Goal: Find specific page/section: Locate item on page

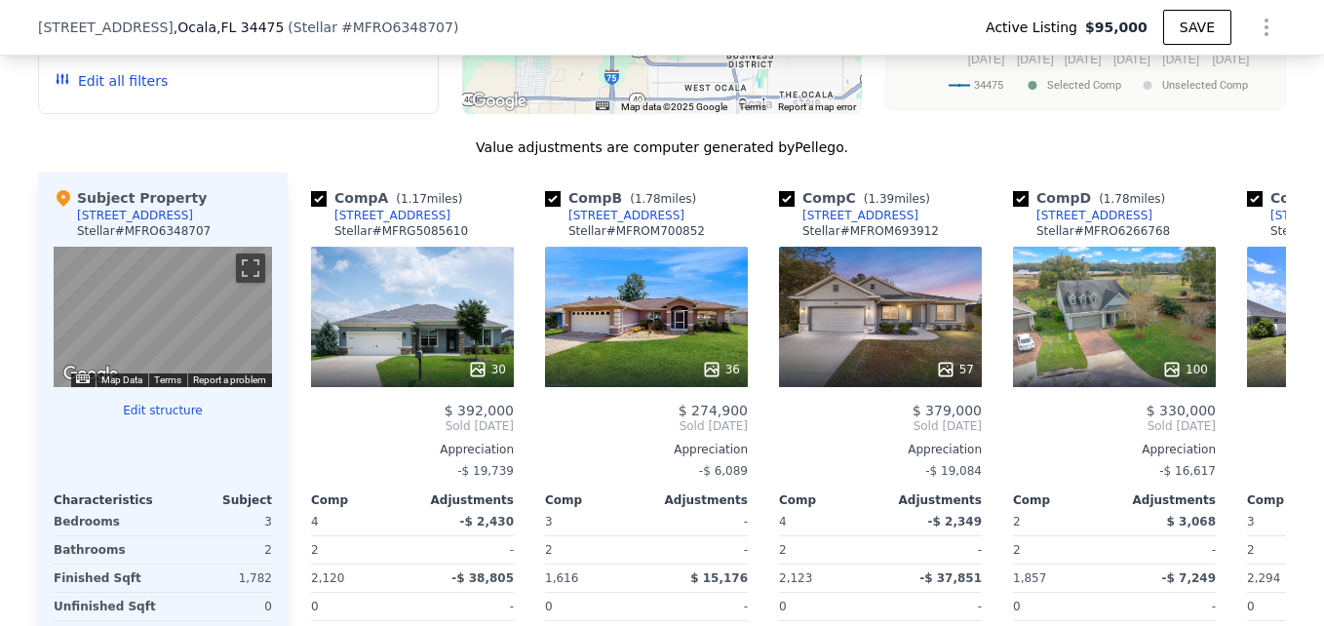
scroll to position [1818, 0]
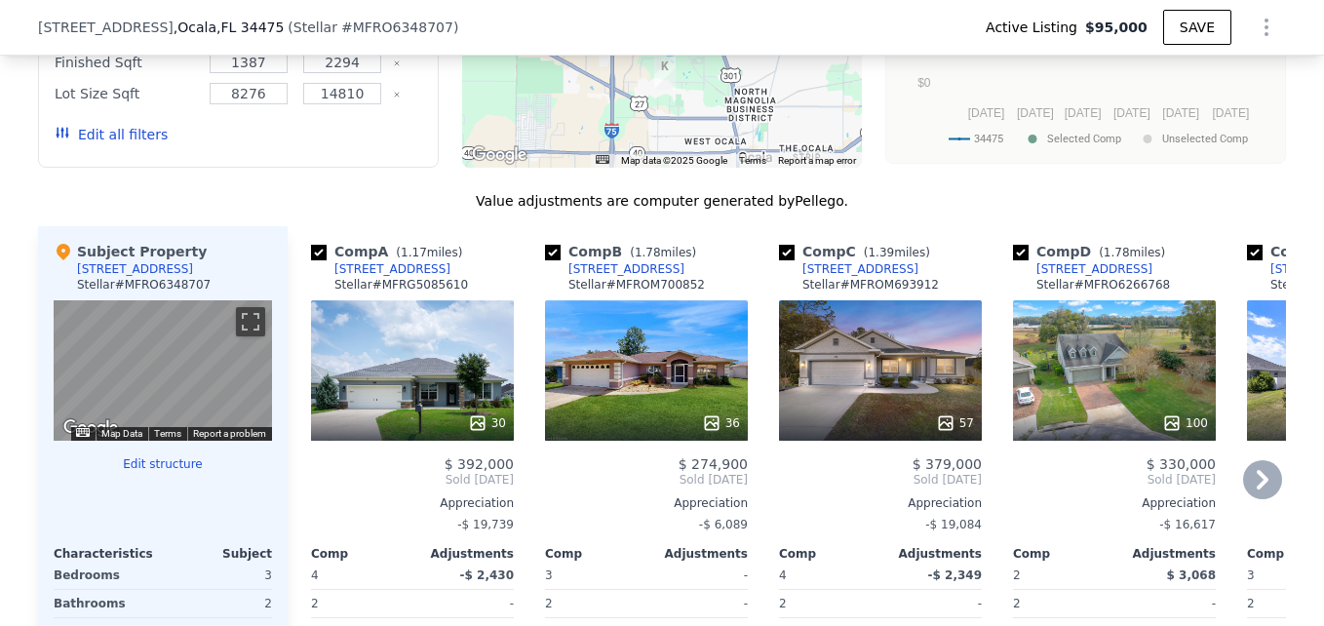
click at [1257, 488] on icon at bounding box center [1263, 479] width 12 height 19
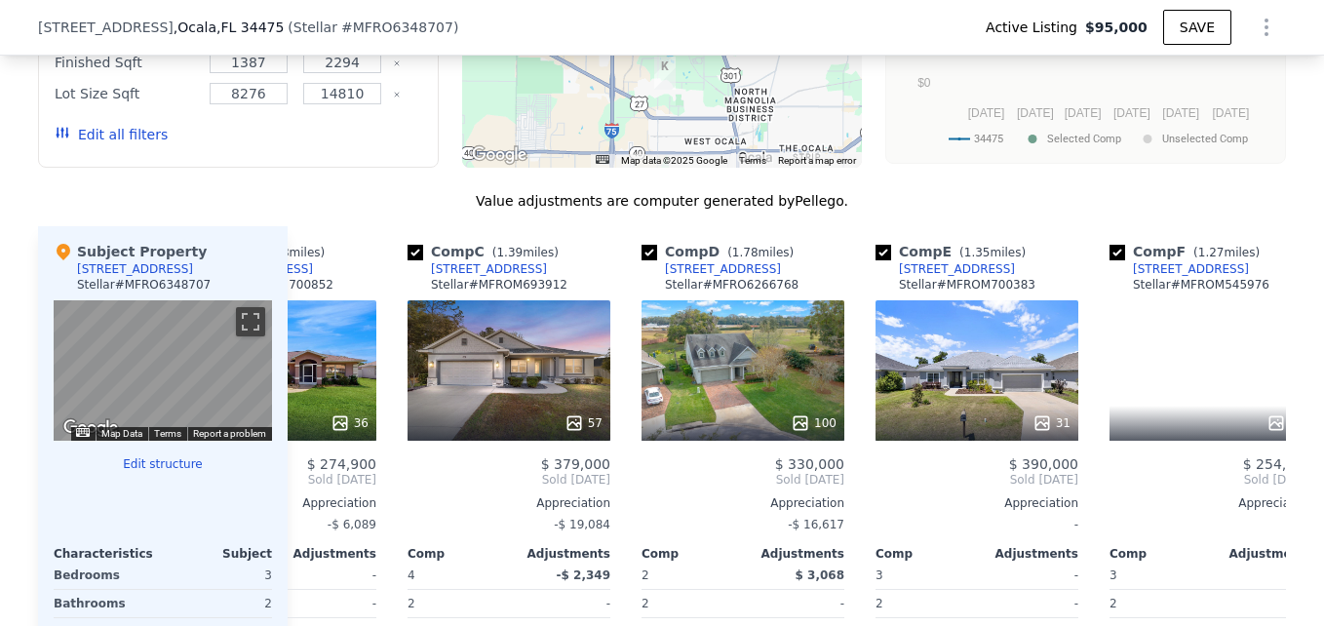
scroll to position [0, 468]
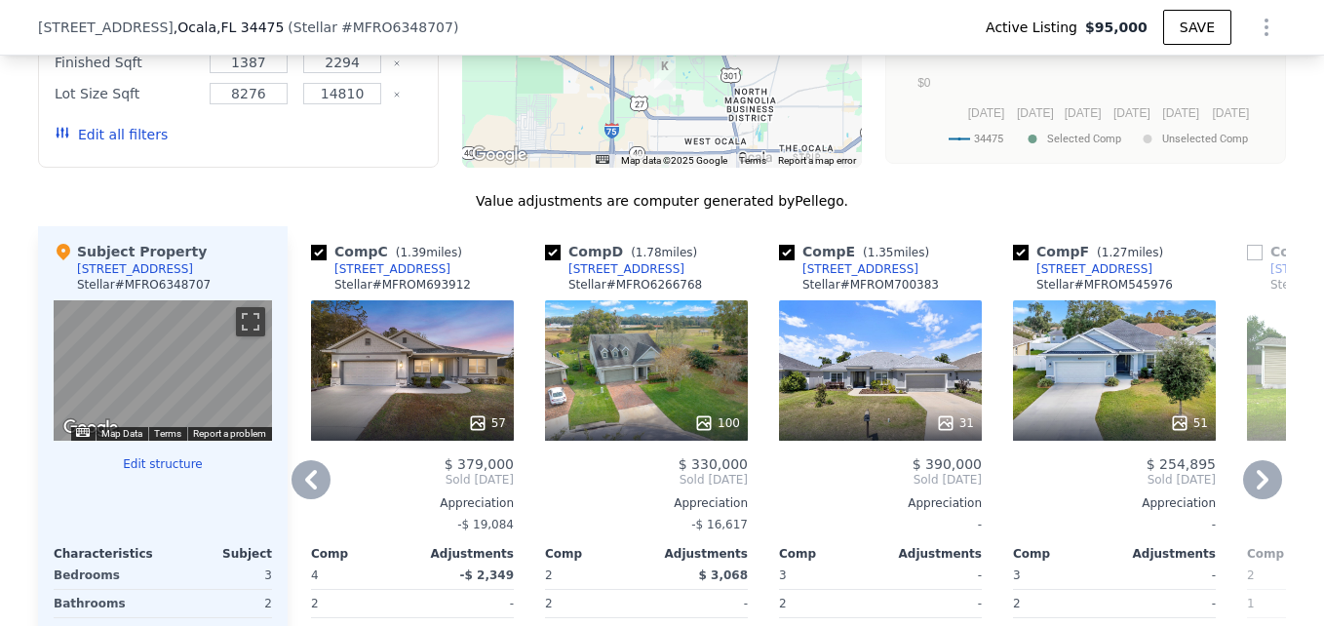
click at [1257, 488] on icon at bounding box center [1263, 479] width 12 height 19
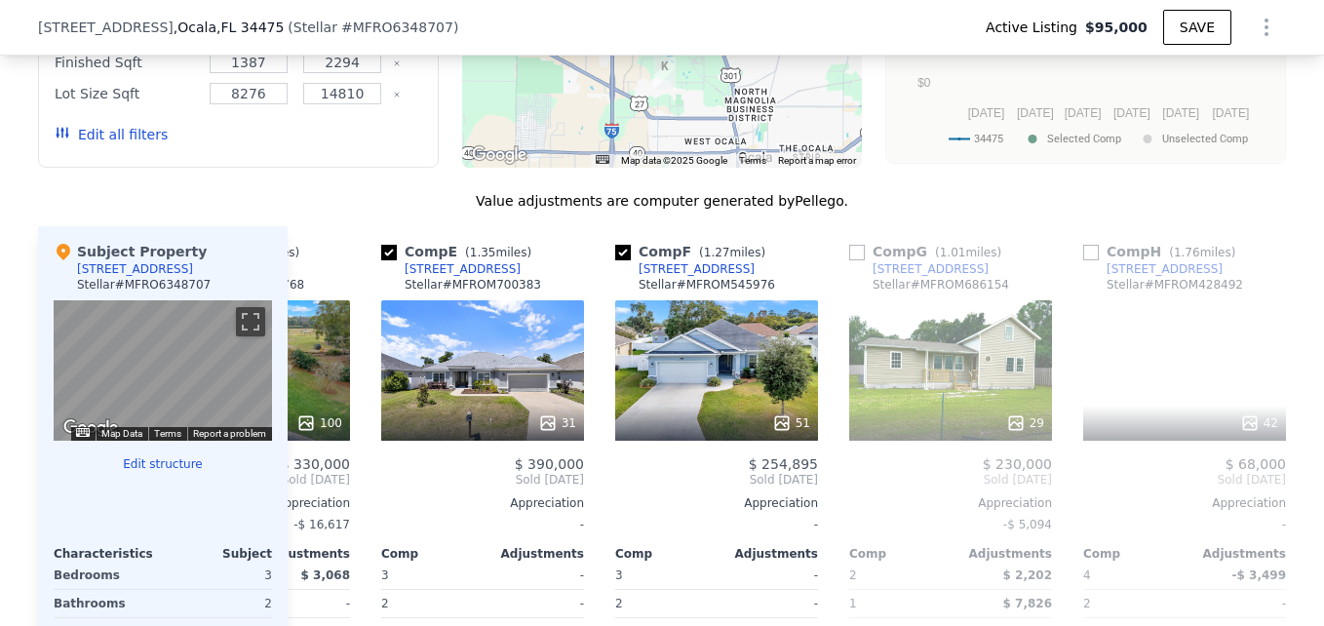
scroll to position [0, 936]
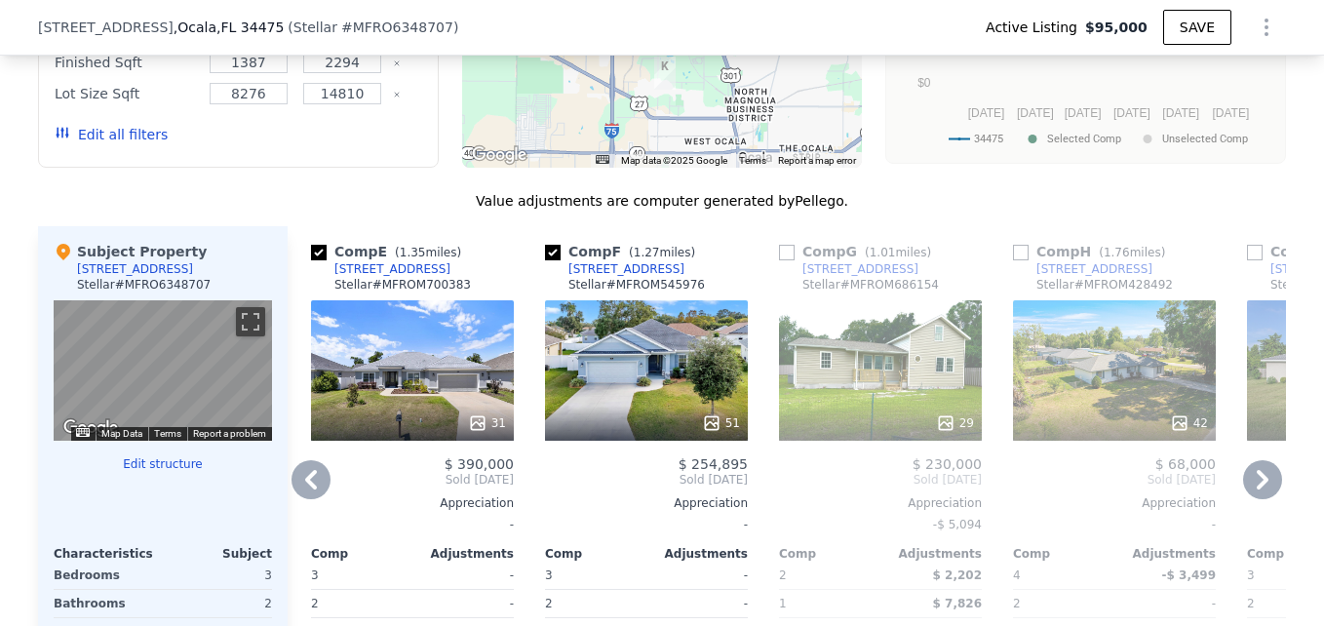
click at [1257, 488] on icon at bounding box center [1263, 479] width 12 height 19
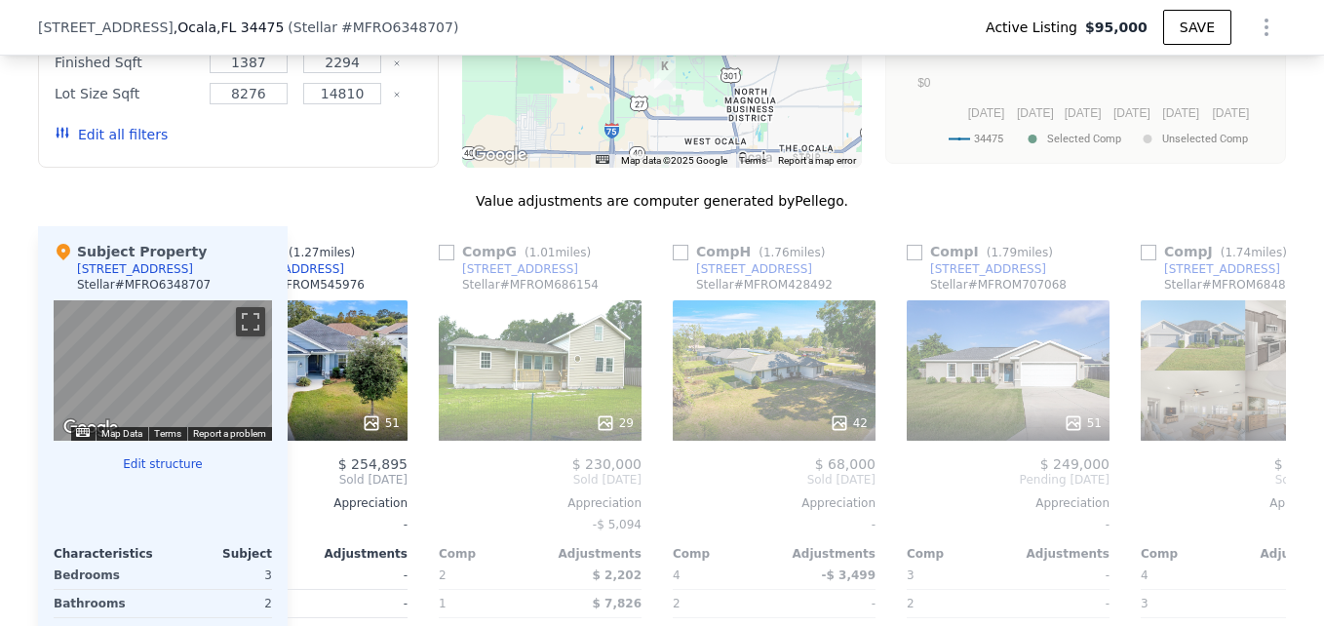
scroll to position [0, 1404]
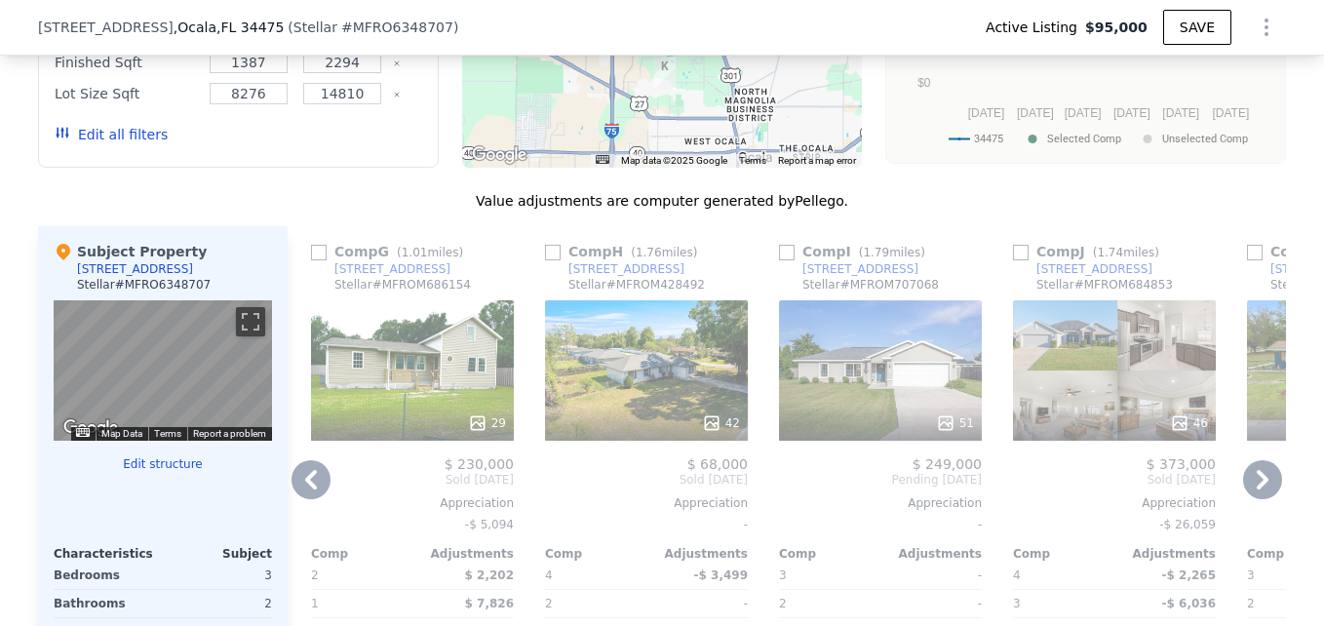
click at [1257, 488] on icon at bounding box center [1263, 479] width 12 height 19
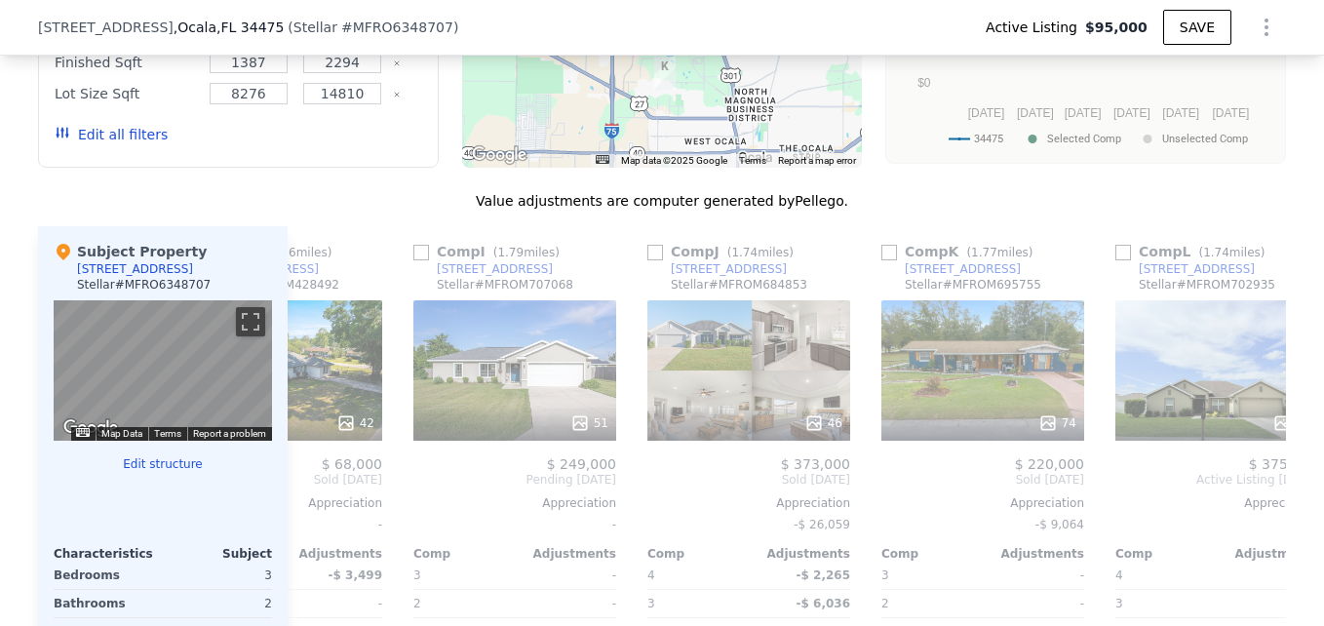
scroll to position [0, 1856]
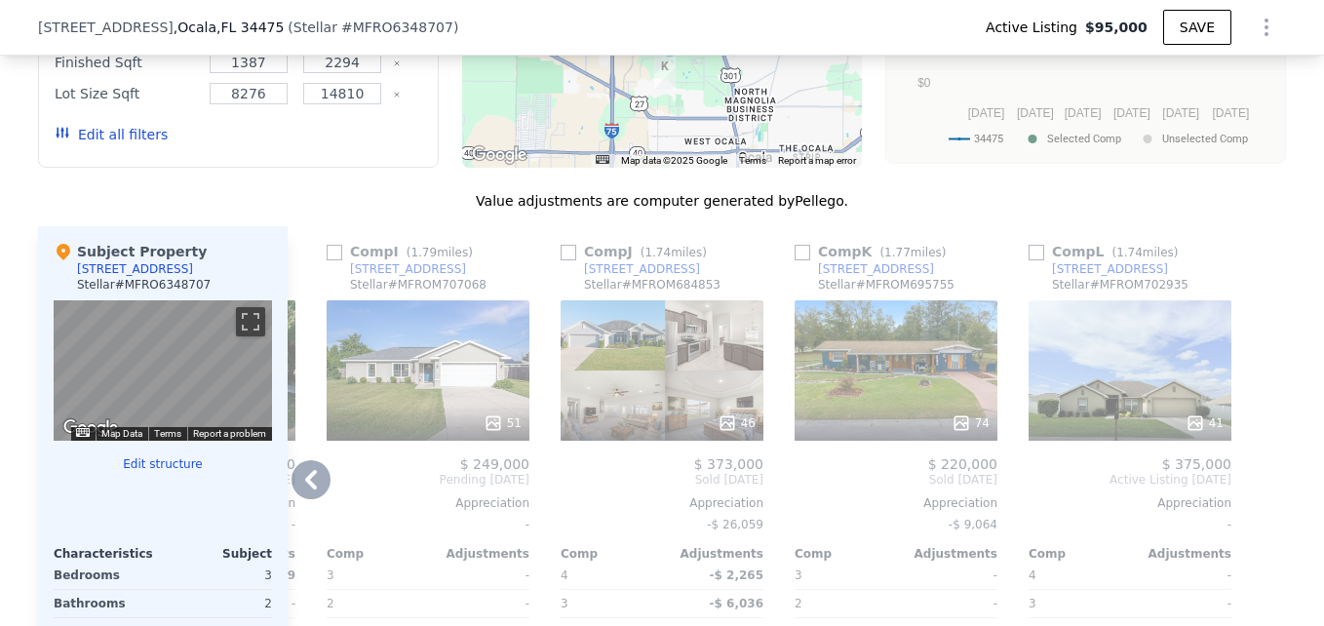
click at [305, 489] on icon at bounding box center [311, 479] width 12 height 19
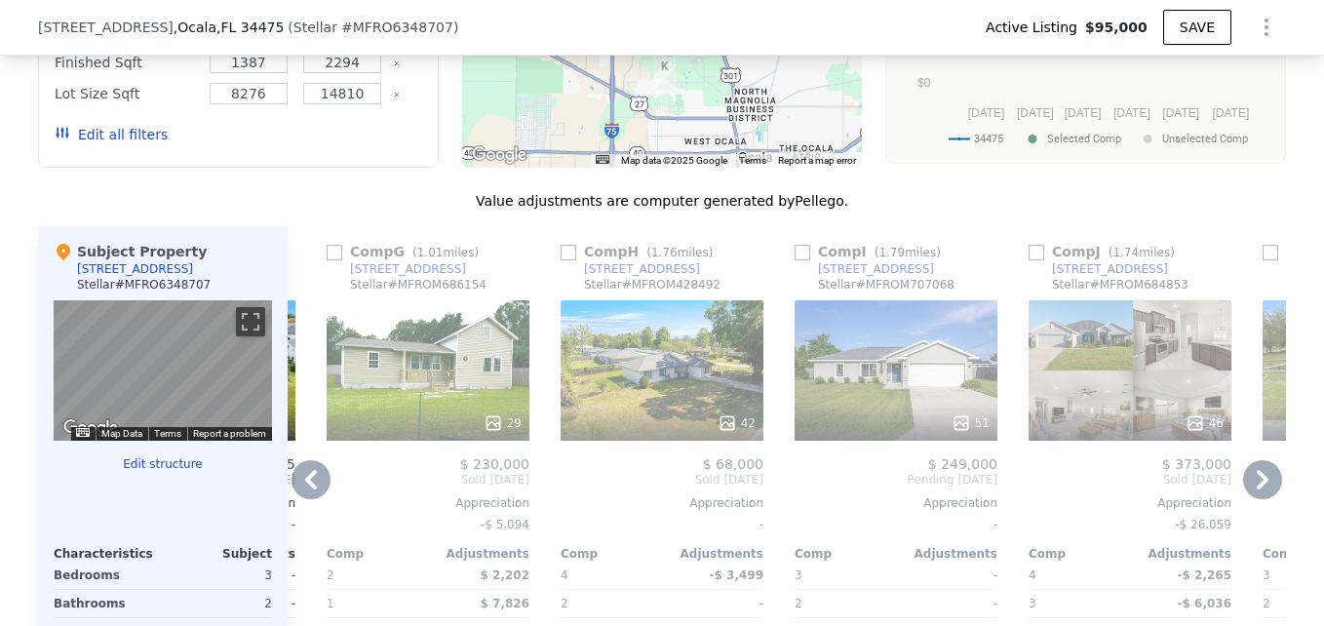
click at [305, 489] on icon at bounding box center [311, 479] width 12 height 19
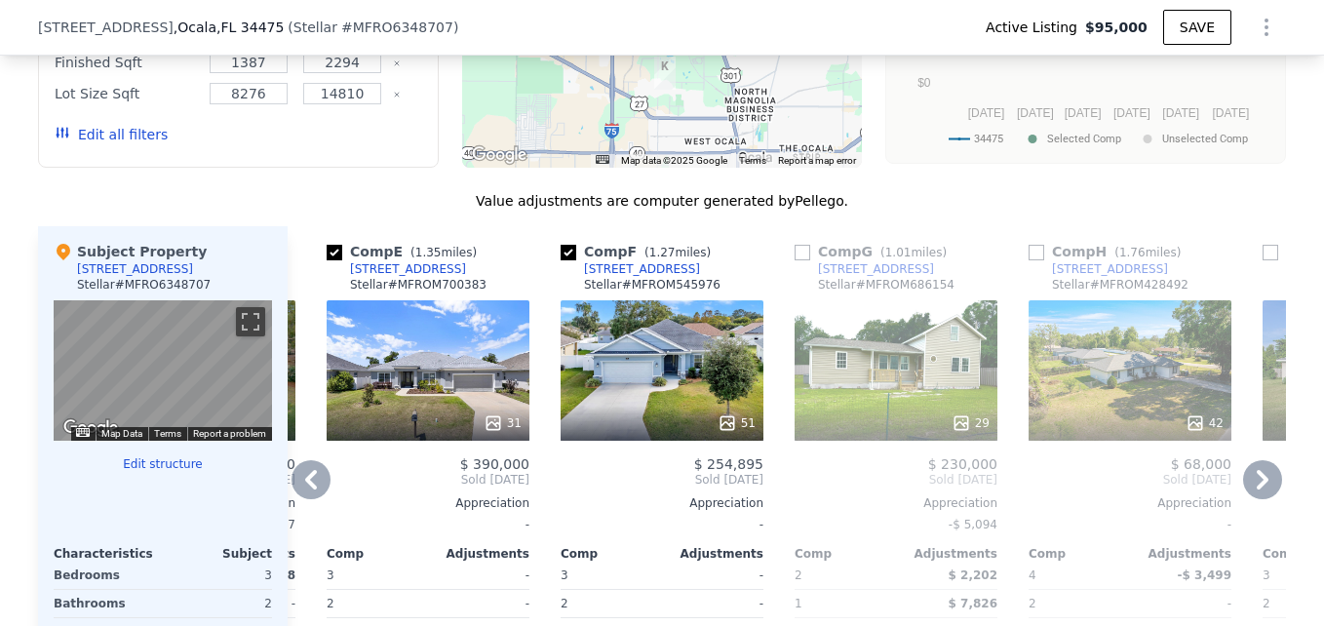
click at [305, 489] on icon at bounding box center [311, 479] width 12 height 19
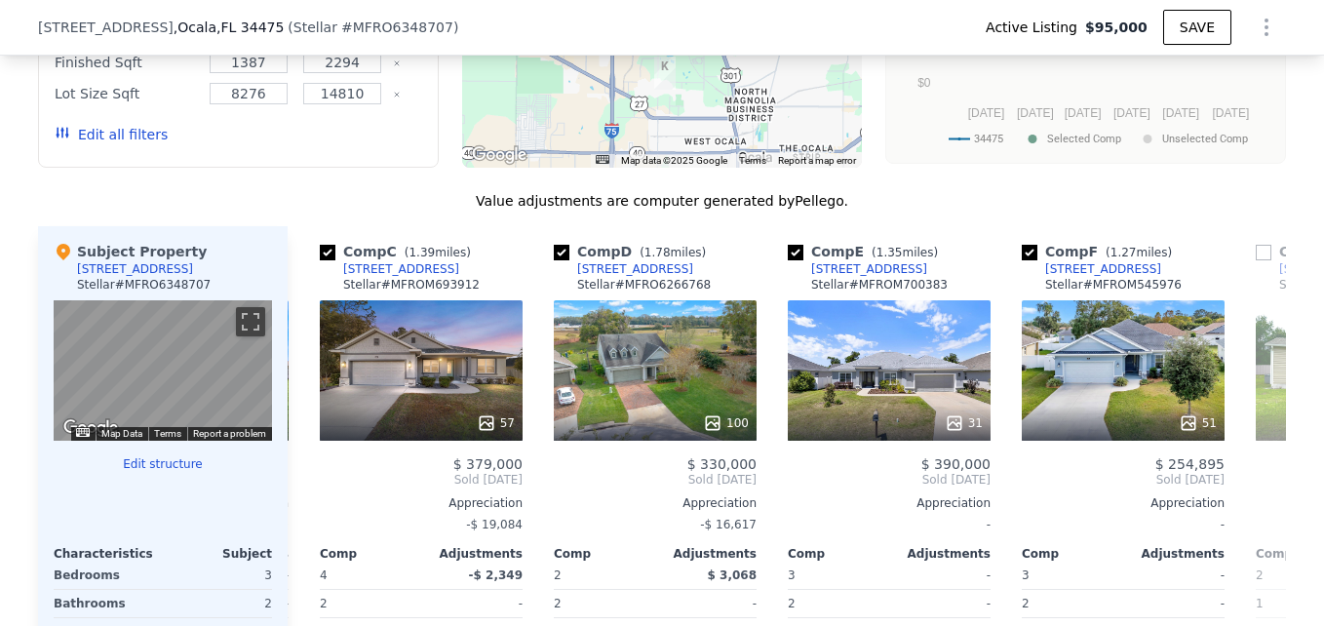
scroll to position [0, 452]
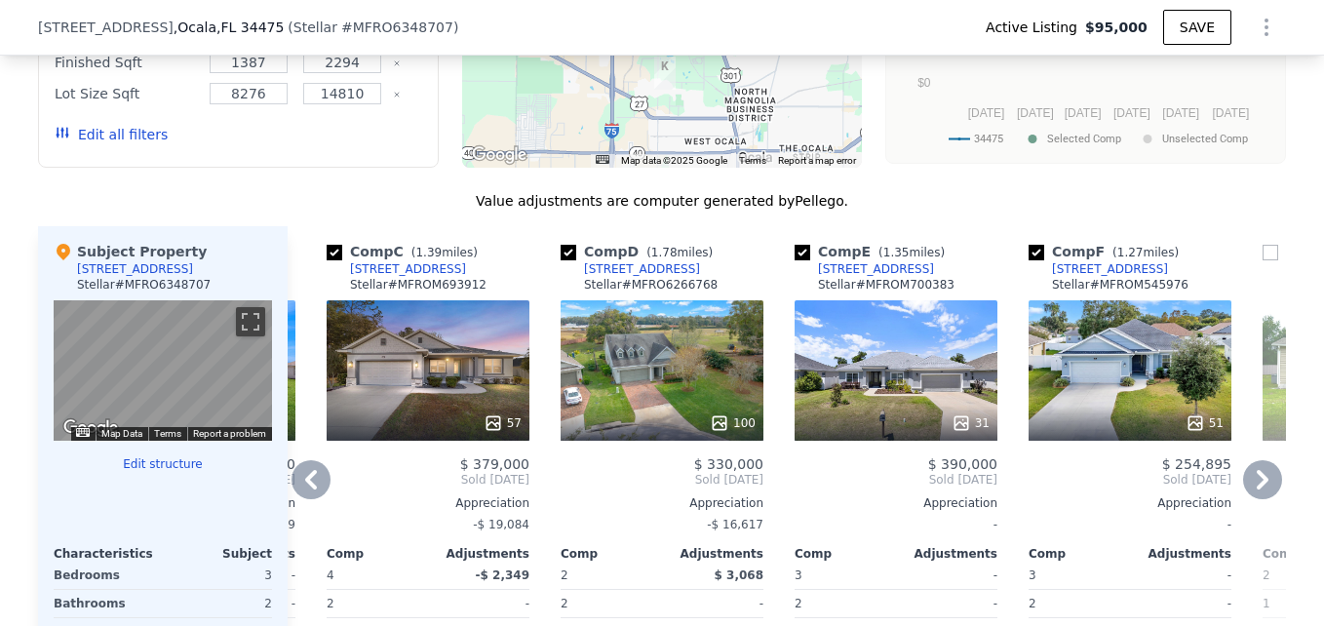
click at [301, 495] on div "Comp A ( 1.17 miles) [STREET_ADDRESS] Stellar # MFRG5085610 30 $ 392,000 Sold […" at bounding box center [787, 539] width 998 height 627
click at [305, 489] on icon at bounding box center [311, 479] width 12 height 19
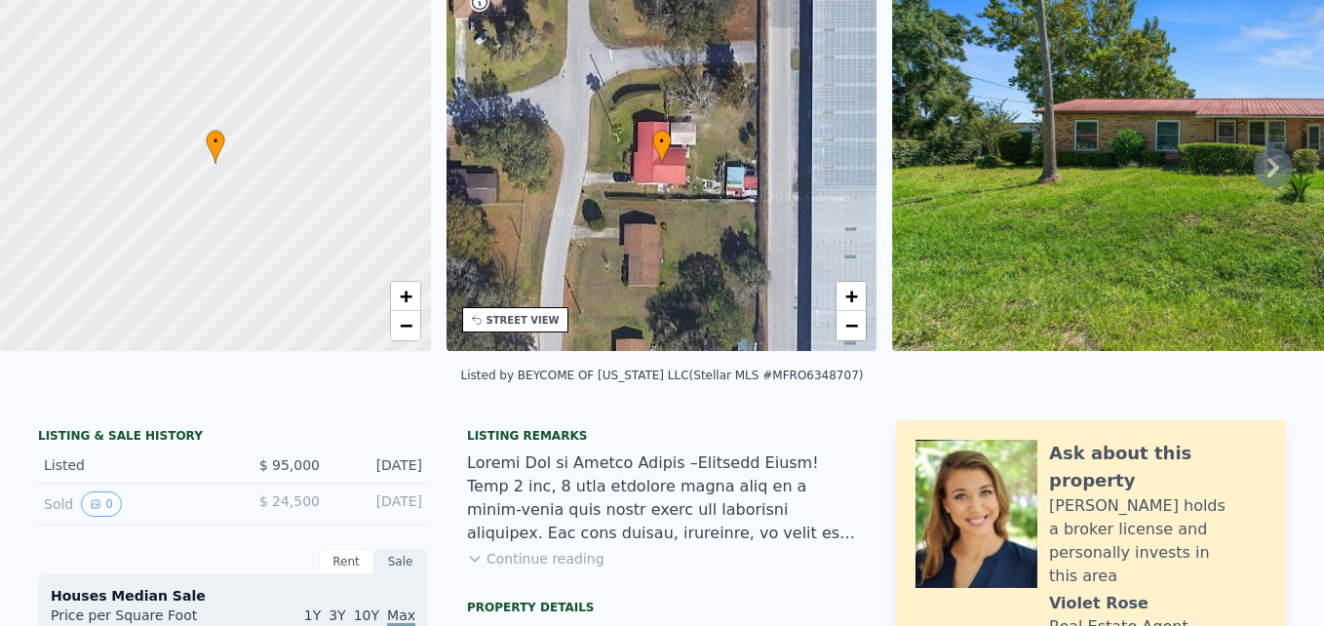
scroll to position [0, 0]
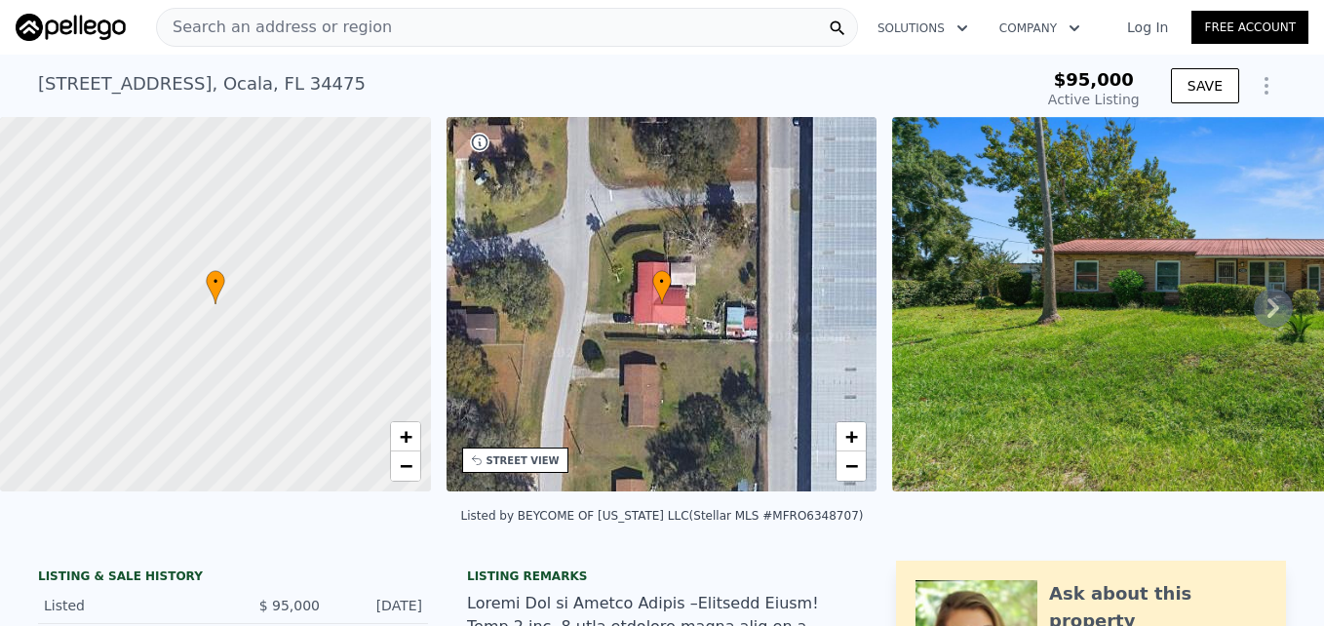
click at [624, 282] on div "• + −" at bounding box center [661, 304] width 431 height 374
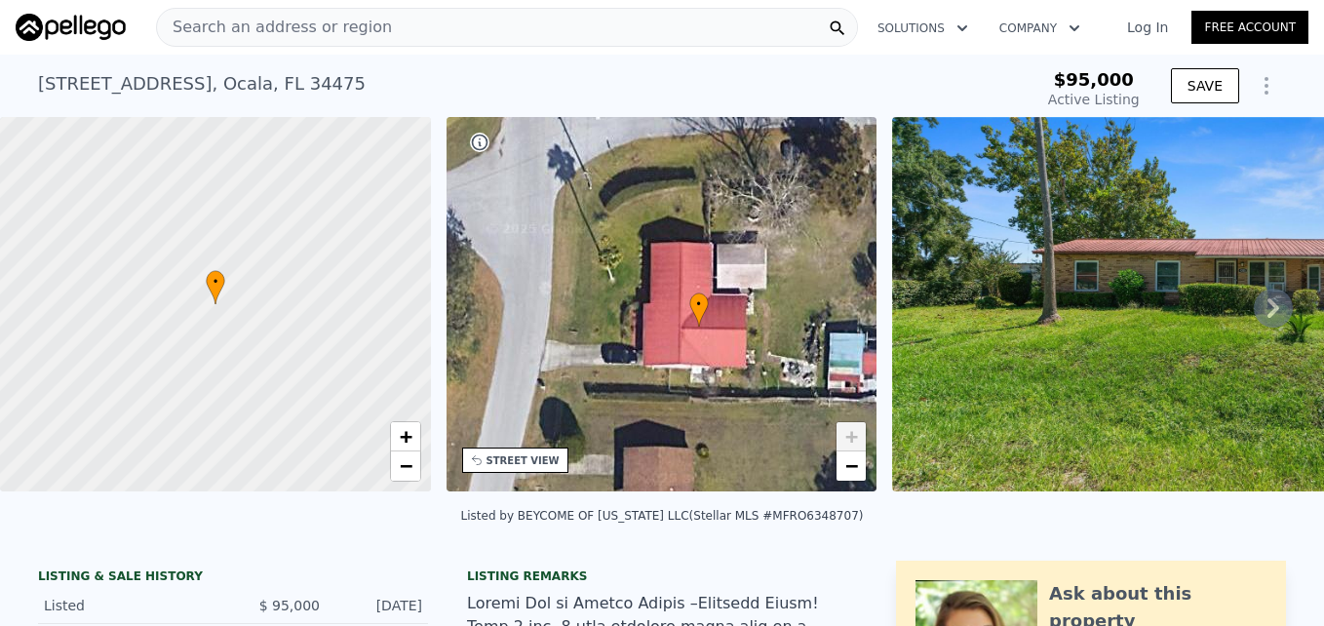
click at [537, 458] on div "STREET VIEW" at bounding box center [522, 460] width 73 height 15
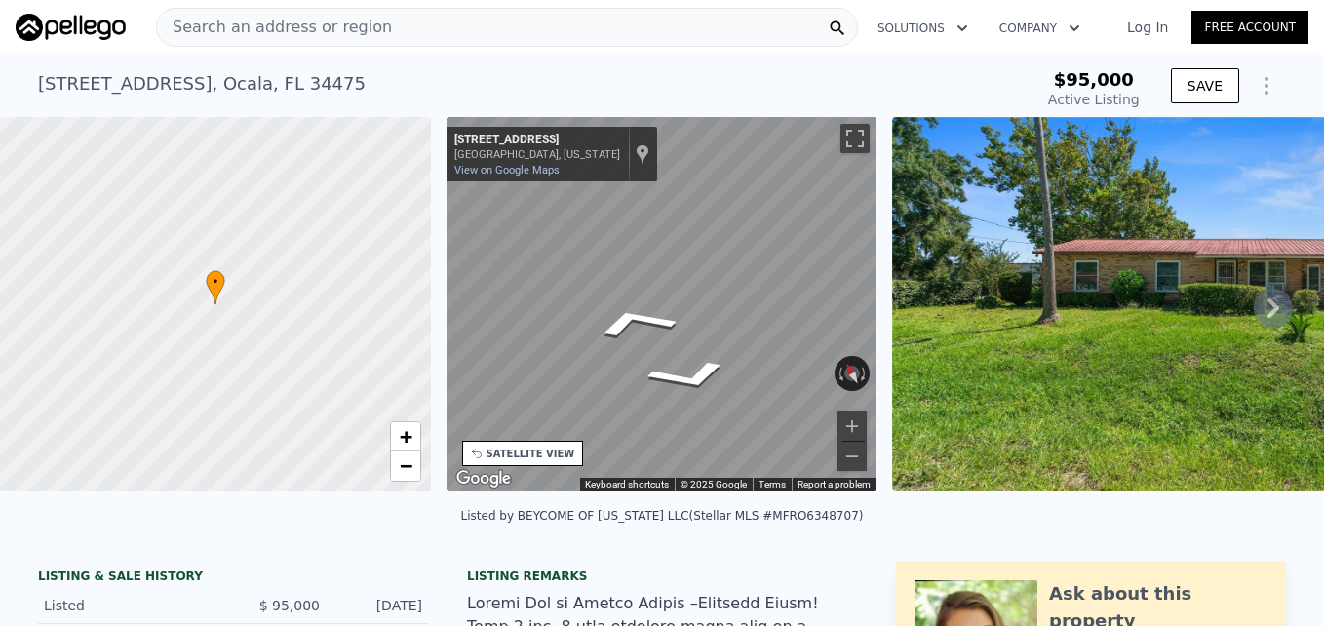
click at [1258, 283] on div "• + − • + − STREET VIEW ← Move left → Move right ↑ Move up ↓ Move down + Zoom i…" at bounding box center [662, 307] width 1324 height 381
click at [1003, 293] on div "• + − • + − STREET VIEW ← Move left → Move right ↑ Move up ↓ Move down + Zoom i…" at bounding box center [662, 307] width 1324 height 381
click at [367, 302] on div "• + − • + − STREET VIEW ← Move left → Move right ↑ Move up ↓ Move down + Zoom i…" at bounding box center [662, 307] width 1324 height 381
click at [435, 306] on div "• + − • + − STREET VIEW ← Move left → Move right ↑ Move up ↓ Move down + Zoom i…" at bounding box center [662, 307] width 1324 height 381
click at [398, 291] on div "• + − • + − STREET VIEW ← Move left → Move right ↑ Move up ↓ Move down + Zoom i…" at bounding box center [662, 307] width 1324 height 381
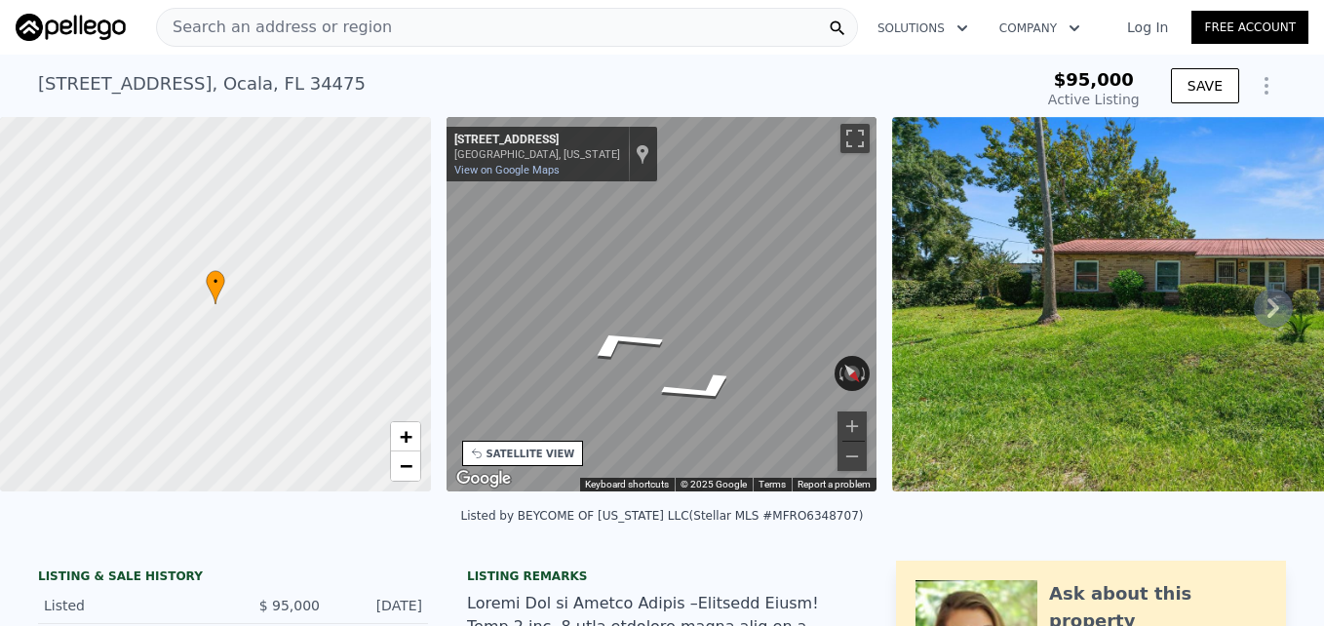
click at [1046, 272] on div "• + − • + − STREET VIEW ← Move left → Move right ↑ Move up ↓ Move down + Zoom i…" at bounding box center [662, 307] width 1324 height 381
click at [971, 251] on div "• + − • + − STREET VIEW ← Move left → Move right ↑ Move up ↓ Move down + Zoom i…" at bounding box center [662, 307] width 1324 height 381
click at [1106, 317] on img at bounding box center [1225, 304] width 666 height 374
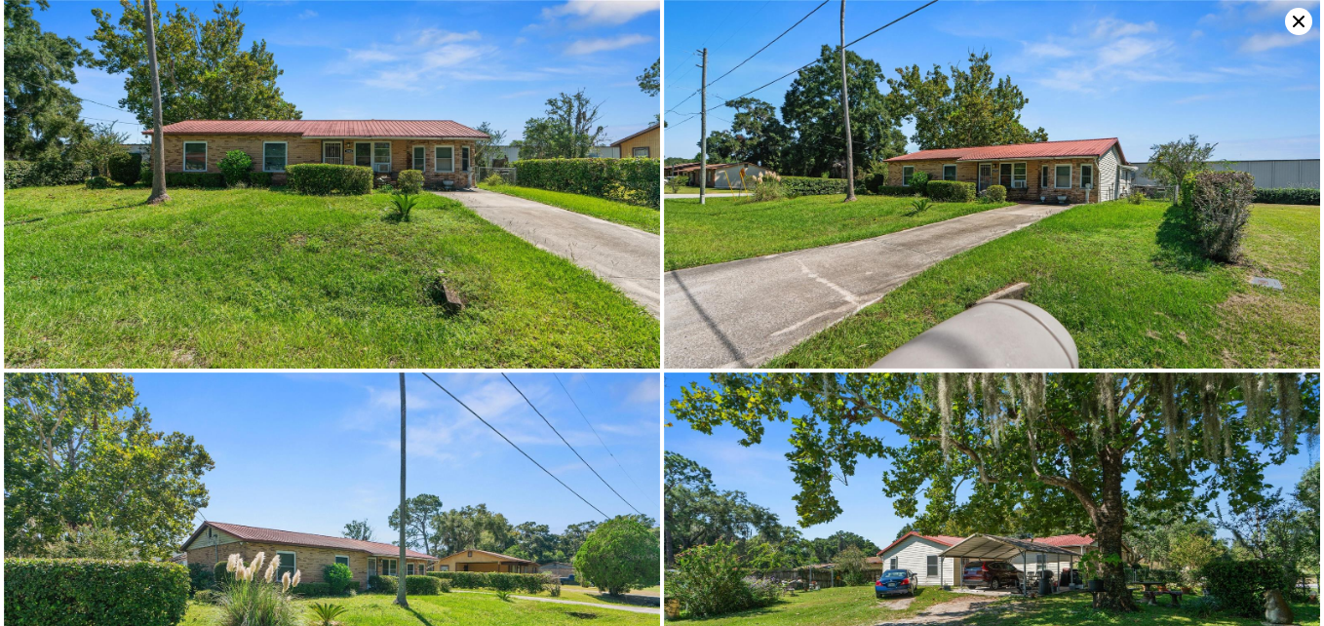
click at [404, 283] on img at bounding box center [332, 184] width 656 height 368
click at [1292, 32] on icon at bounding box center [1298, 21] width 27 height 27
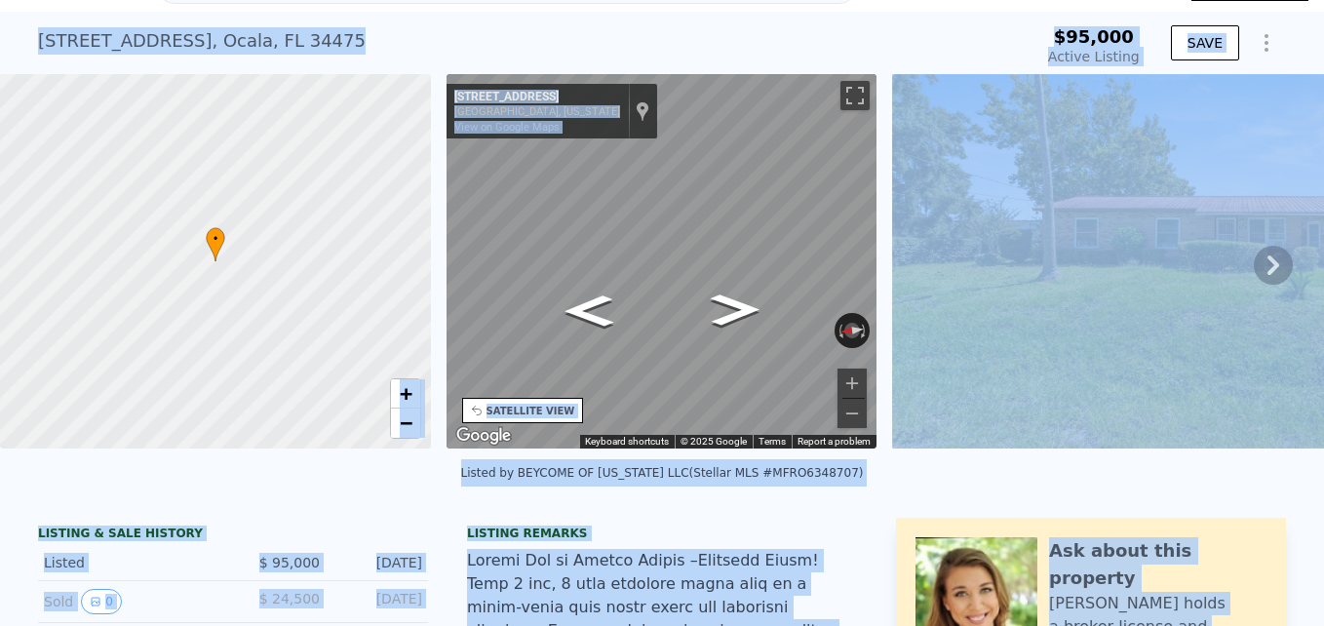
scroll to position [32, 0]
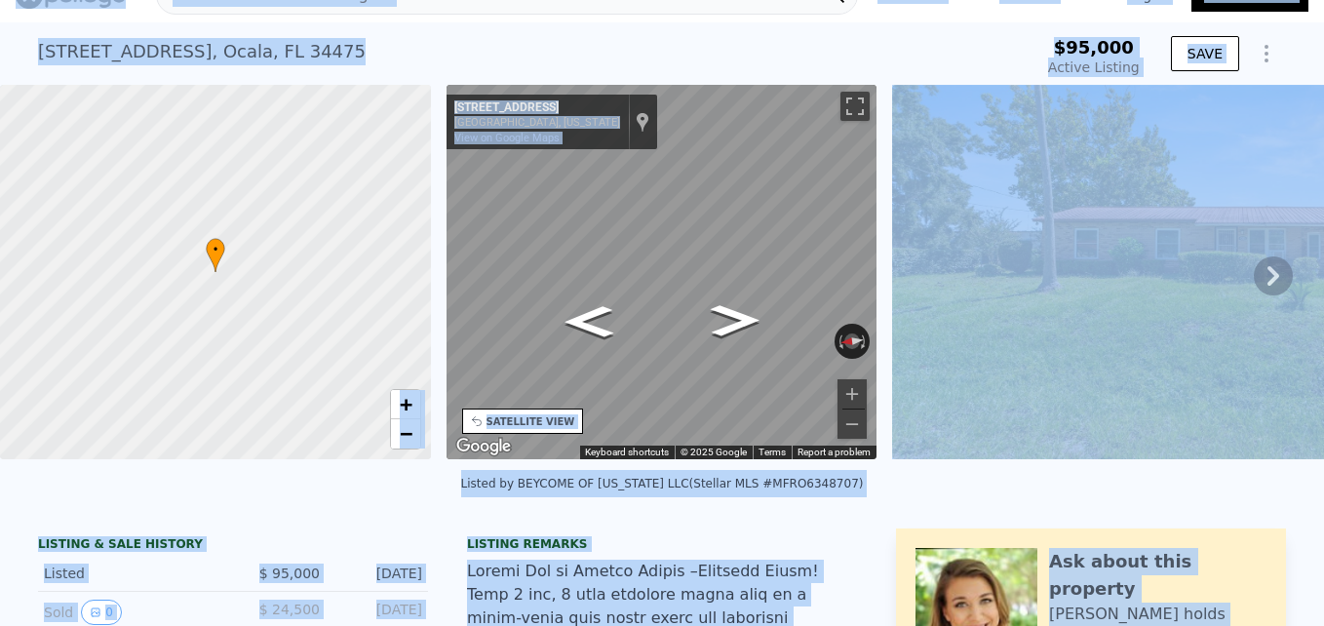
click at [1131, 315] on img at bounding box center [1225, 272] width 666 height 374
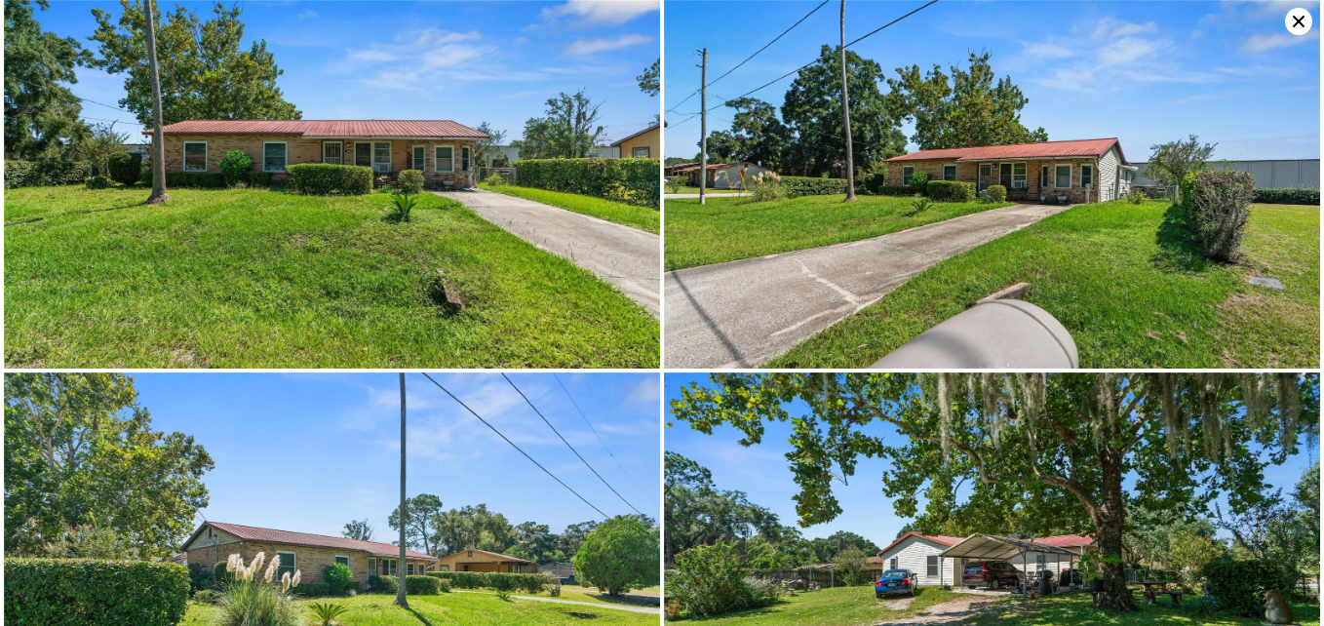
click at [1131, 315] on img at bounding box center [992, 184] width 656 height 368
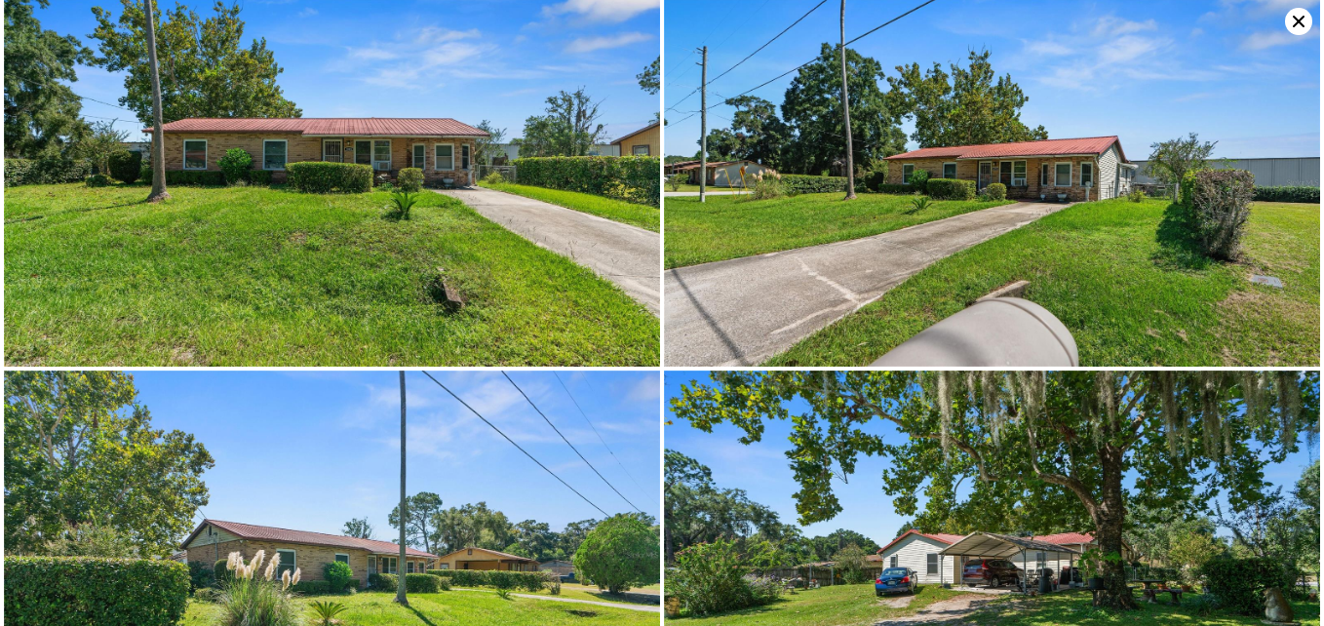
scroll to position [0, 0]
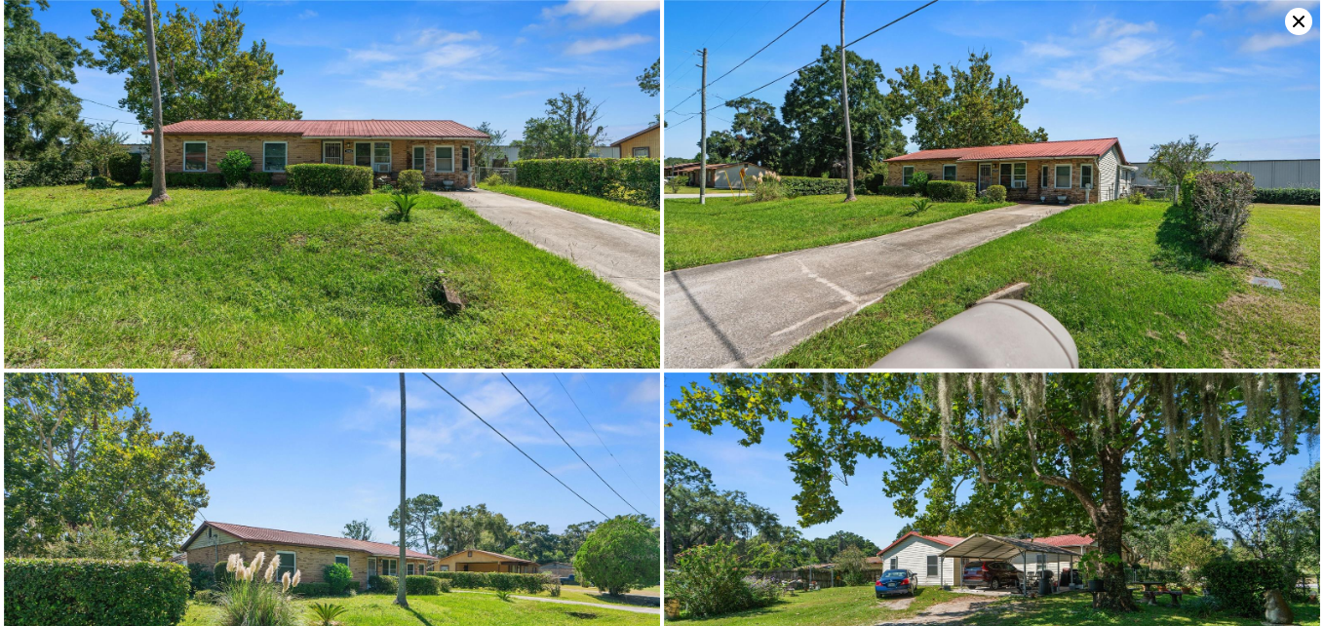
click at [516, 195] on img at bounding box center [332, 184] width 656 height 368
